Goal: Task Accomplishment & Management: Manage account settings

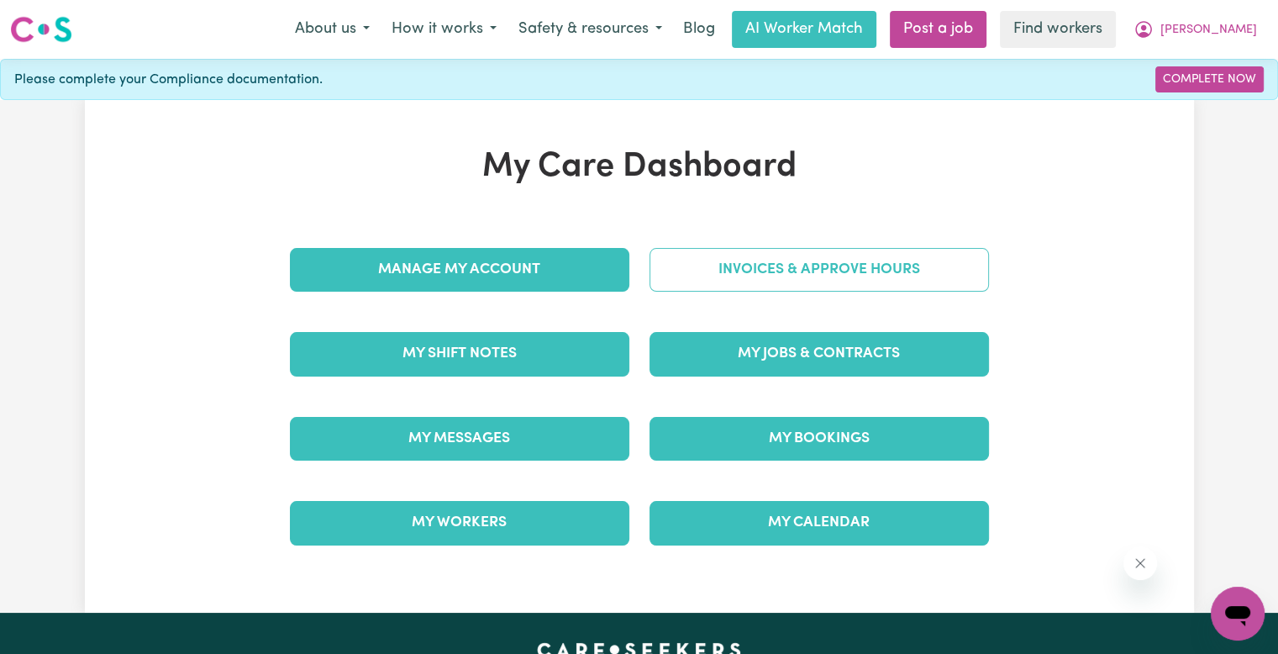
click at [670, 265] on link "Invoices & Approve Hours" at bounding box center [820, 270] width 340 height 44
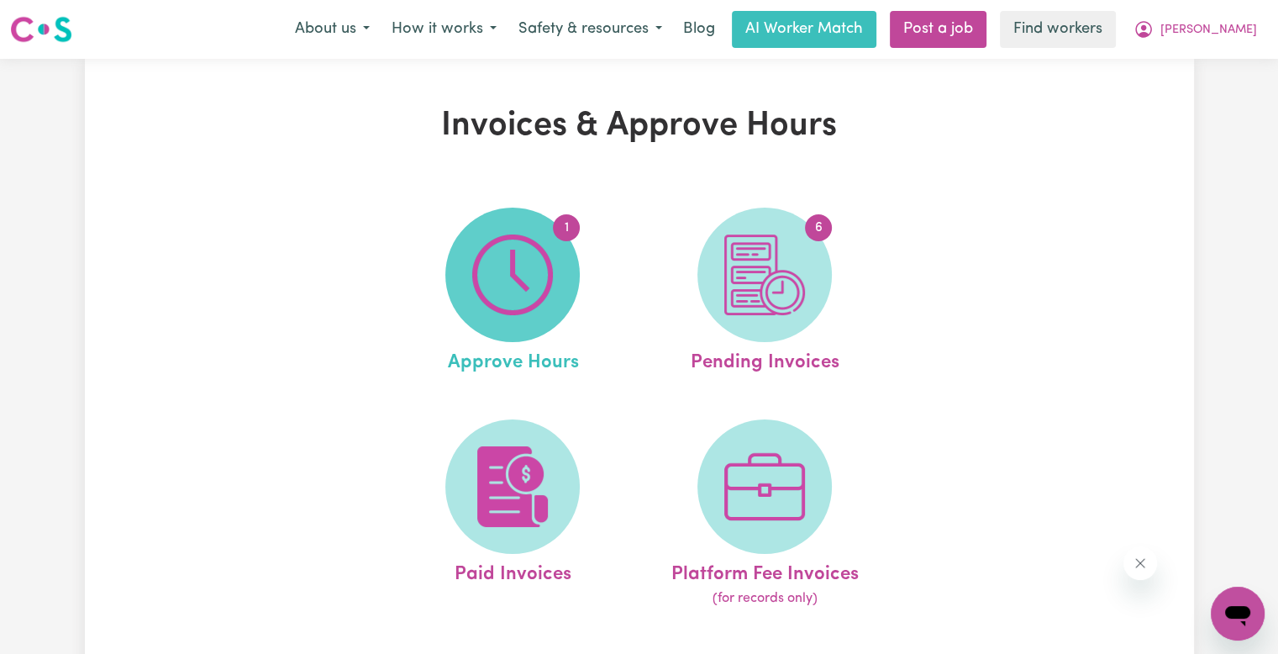
click at [522, 258] on img at bounding box center [512, 275] width 81 height 81
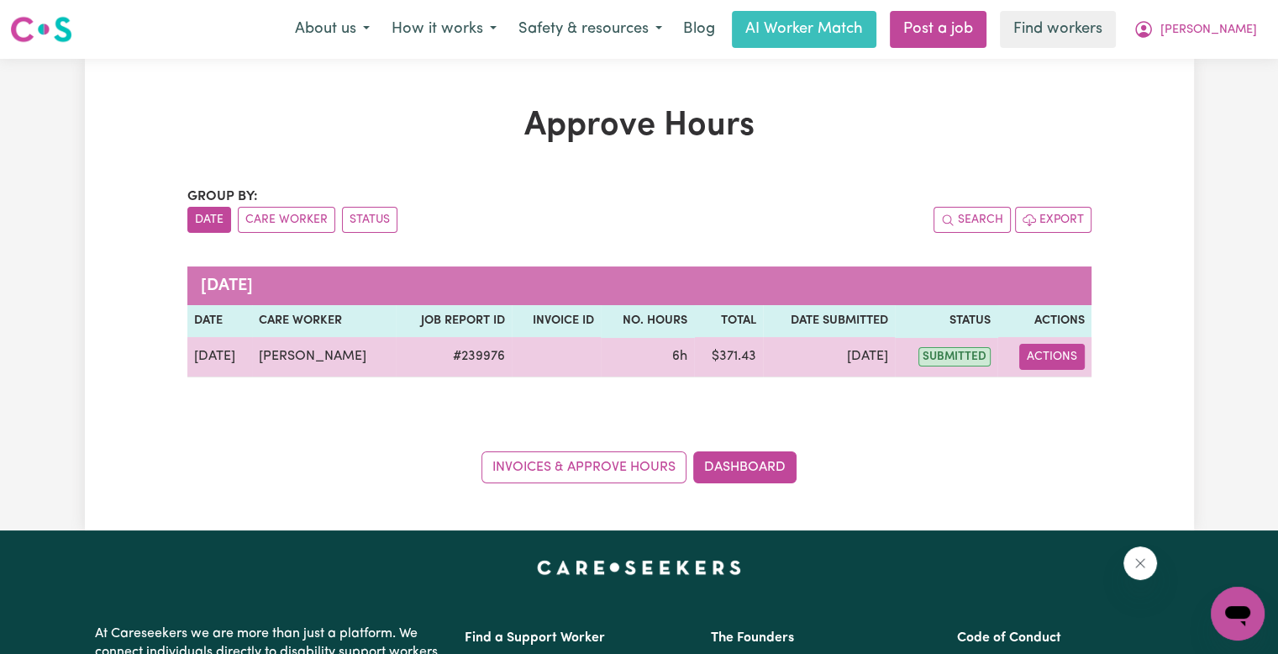
click at [1049, 351] on button "Actions" at bounding box center [1053, 357] width 66 height 26
click at [1052, 381] on link "View Job Report" at bounding box center [1089, 395] width 144 height 34
select select "pm"
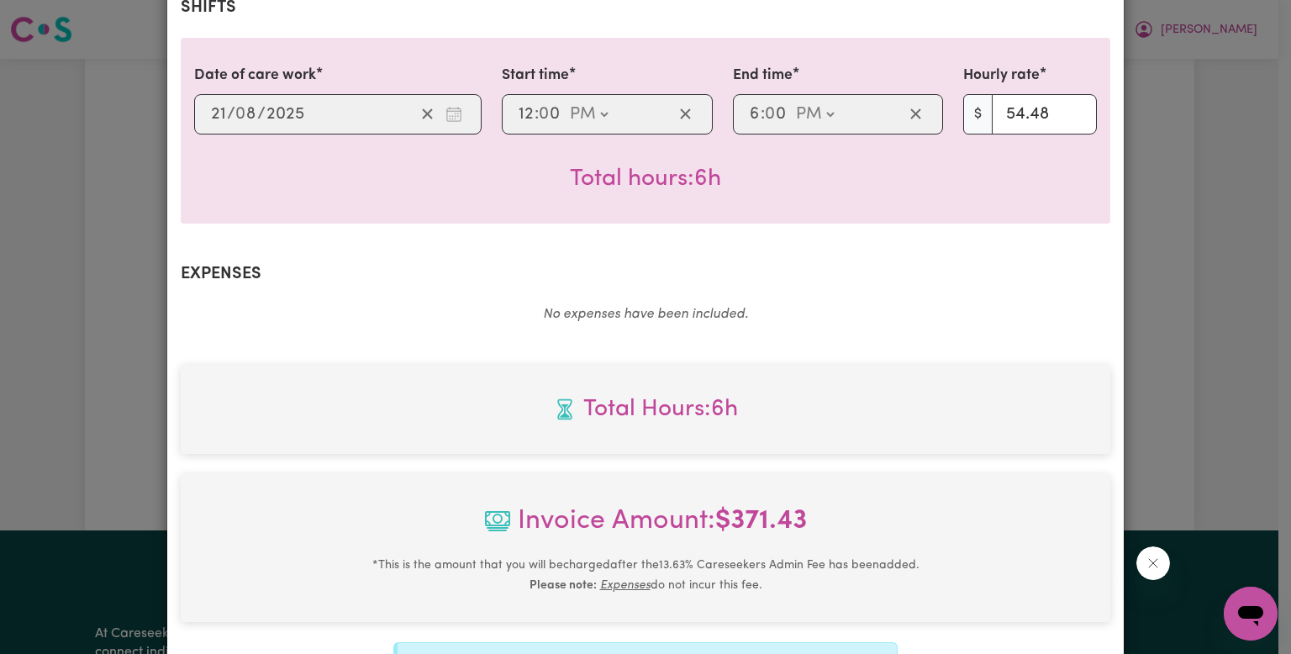
scroll to position [664, 0]
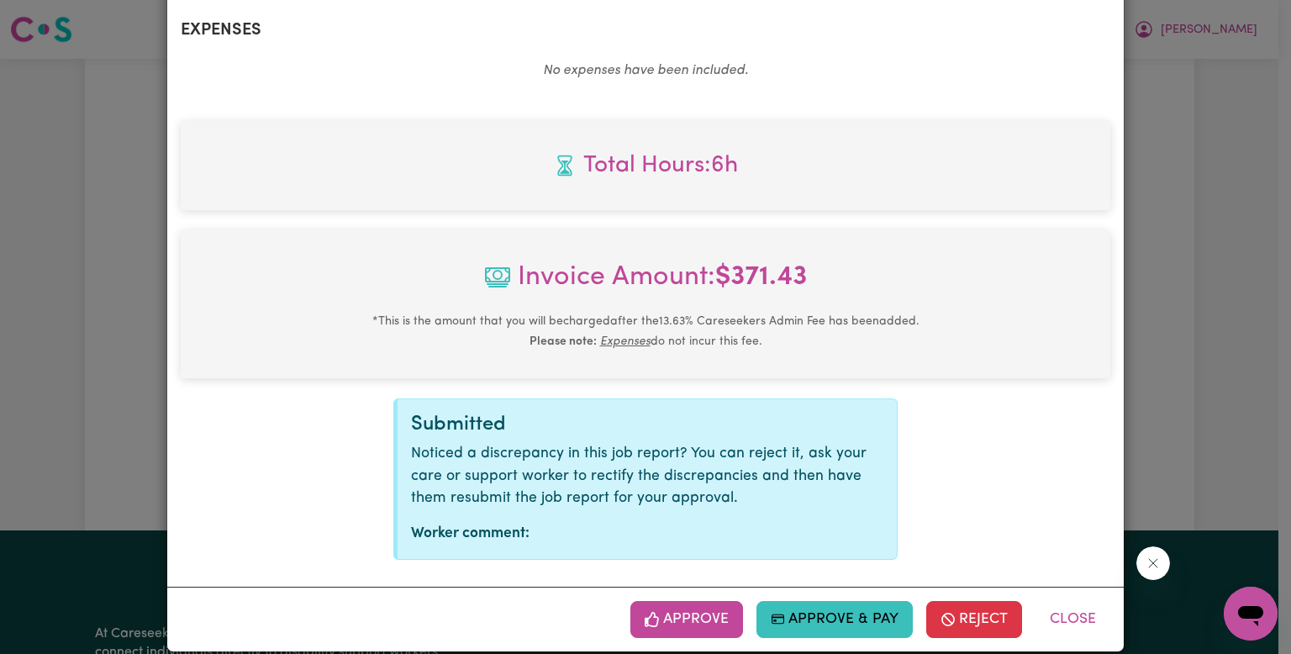
click at [616, 600] on div "Approve Approve & Pay Reject Close" at bounding box center [645, 619] width 957 height 65
click at [639, 601] on button "Approve" at bounding box center [686, 619] width 113 height 37
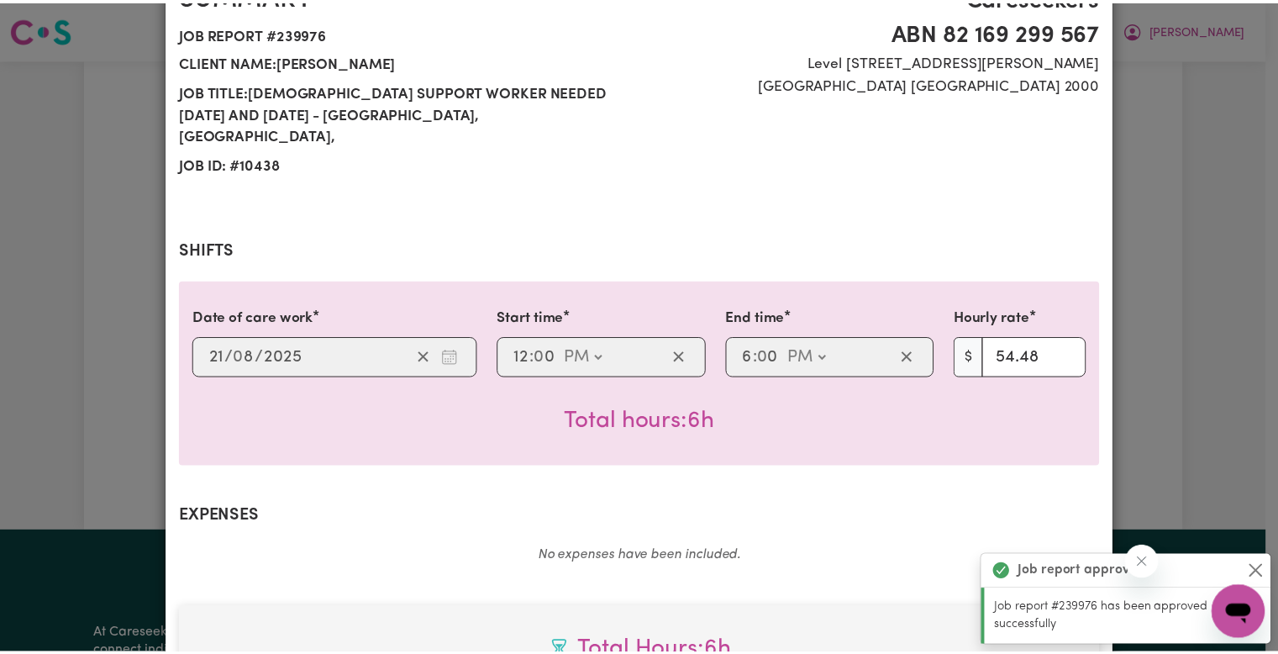
scroll to position [0, 0]
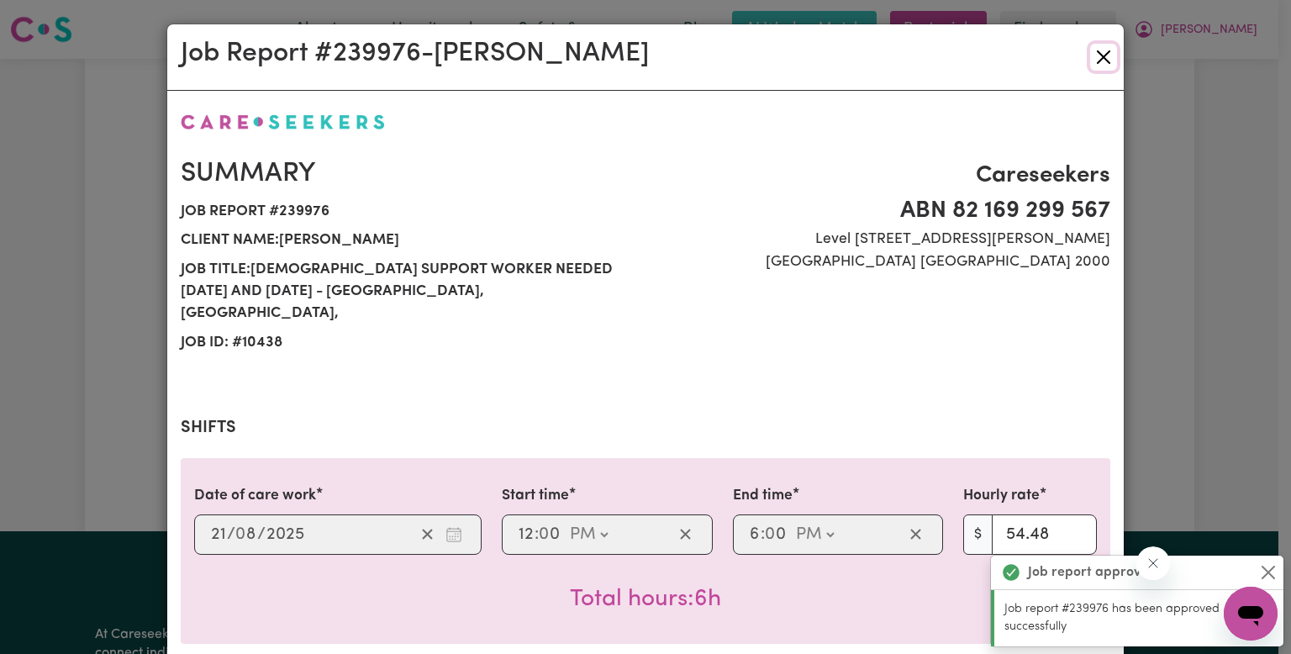
click at [1090, 61] on button "Close" at bounding box center [1103, 57] width 27 height 27
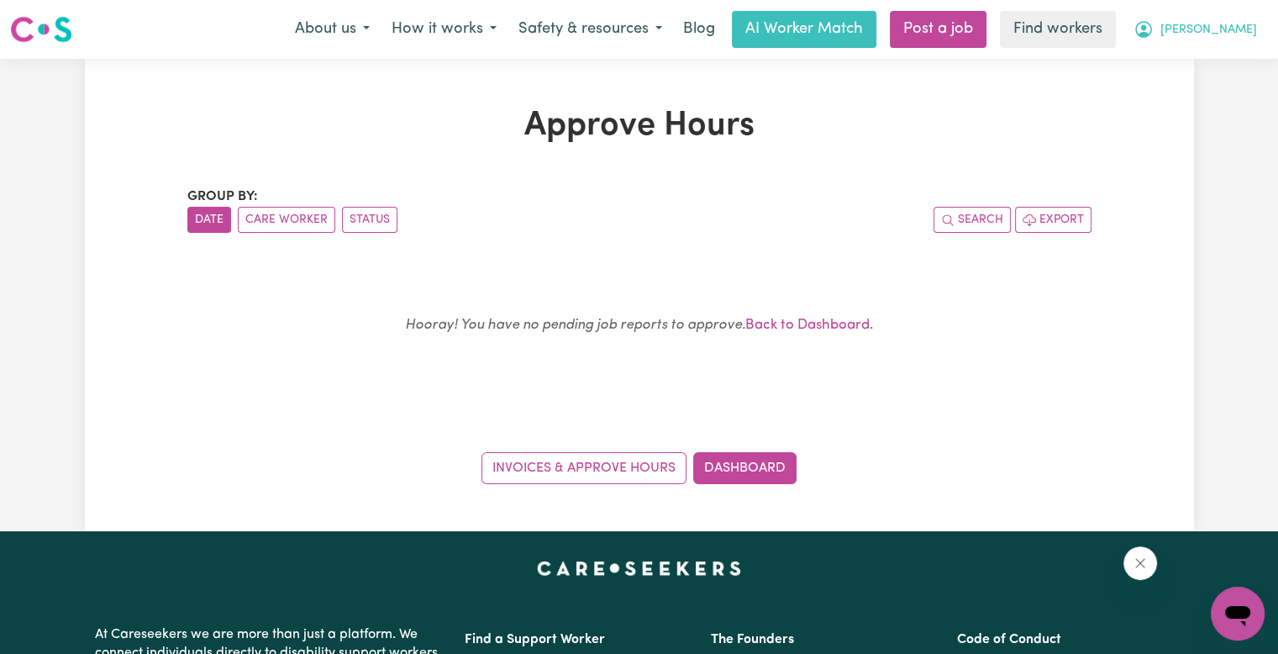
click at [1236, 44] on button "[PERSON_NAME]" at bounding box center [1195, 29] width 145 height 35
click at [1214, 92] on link "Logout" at bounding box center [1201, 97] width 133 height 32
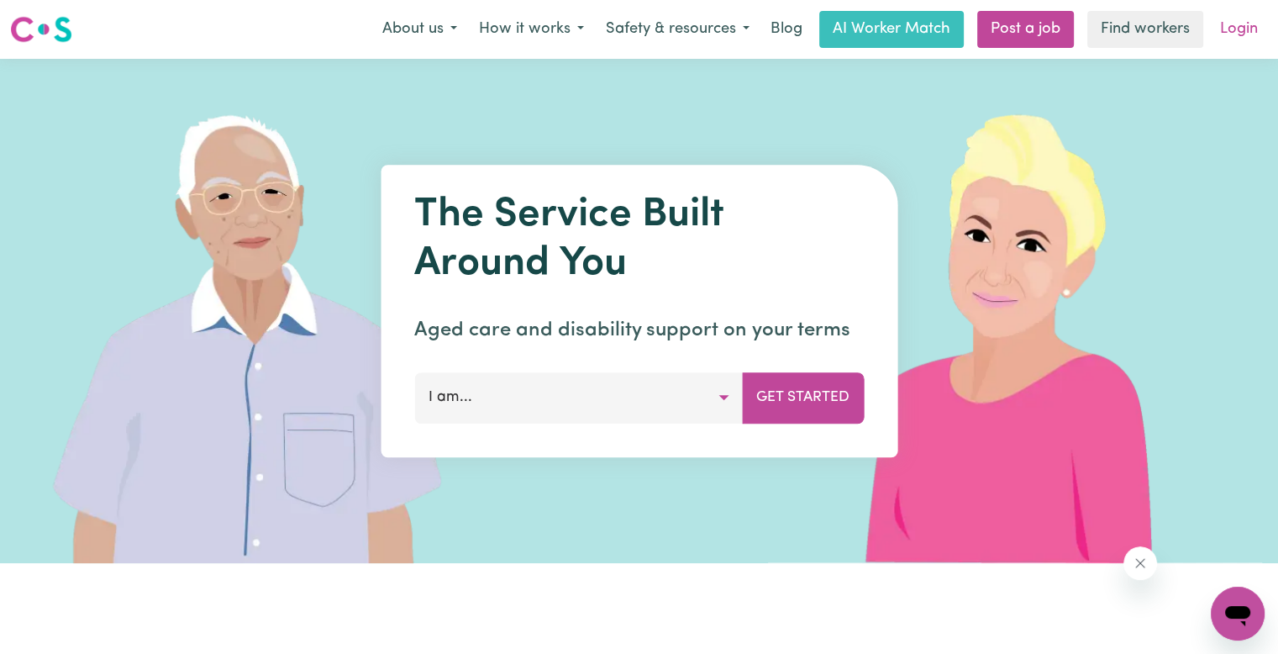
click at [1241, 32] on link "Login" at bounding box center [1239, 29] width 58 height 37
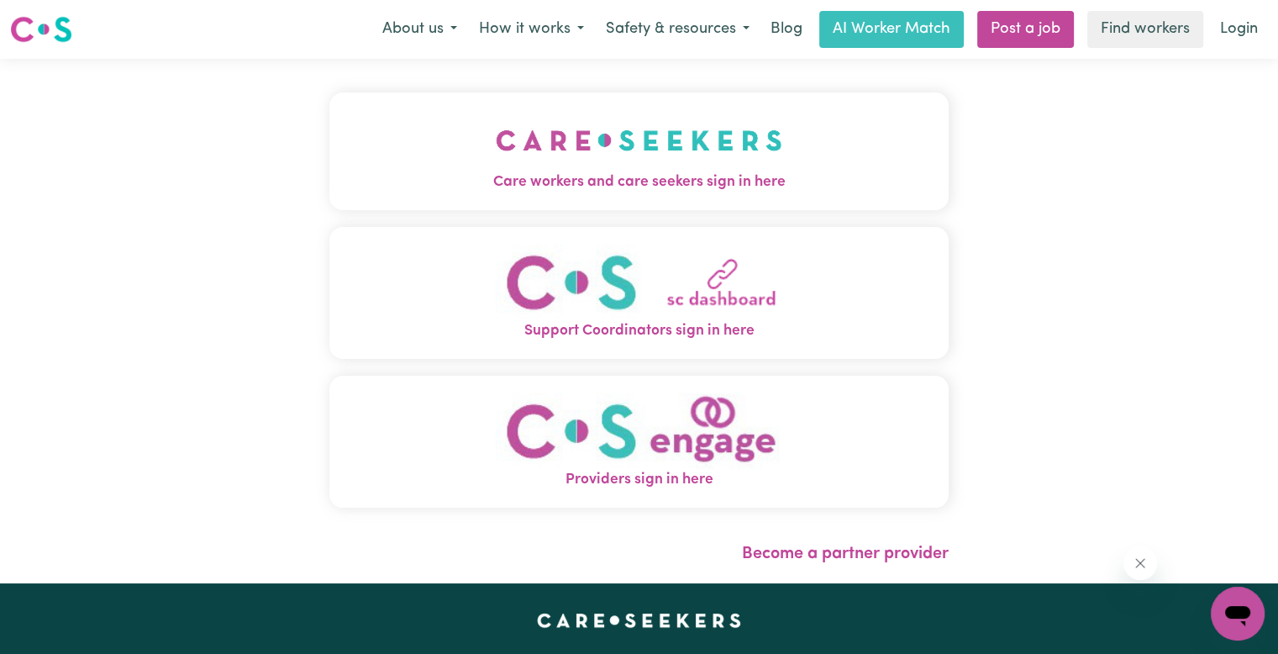
click at [525, 183] on span "Care workers and care seekers sign in here" at bounding box center [638, 182] width 619 height 22
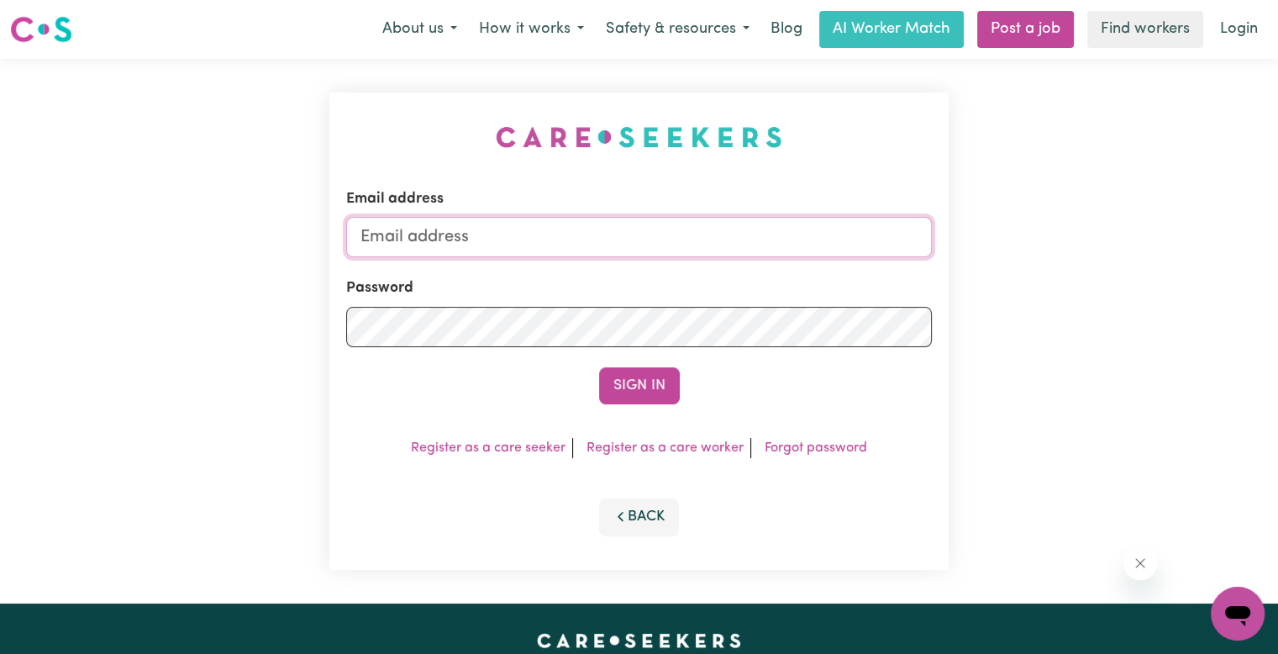
drag, startPoint x: 679, startPoint y: 253, endPoint x: 668, endPoint y: 254, distance: 11.0
click at [679, 253] on input "Email address" at bounding box center [639, 237] width 586 height 40
type input "[EMAIL_ADDRESS][DOMAIN_NAME]"
click at [599, 367] on button "Sign In" at bounding box center [639, 385] width 81 height 37
